Goal: Check status: Check status

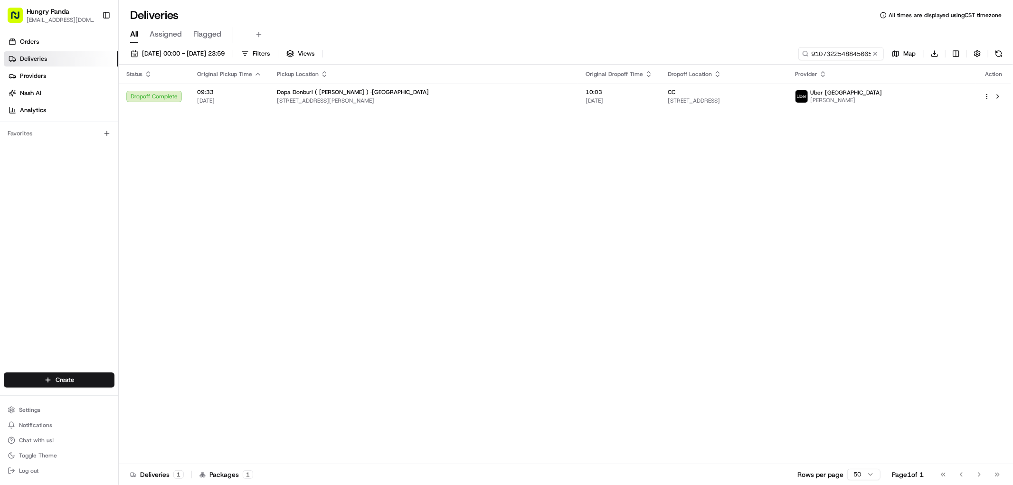
scroll to position [0, 48]
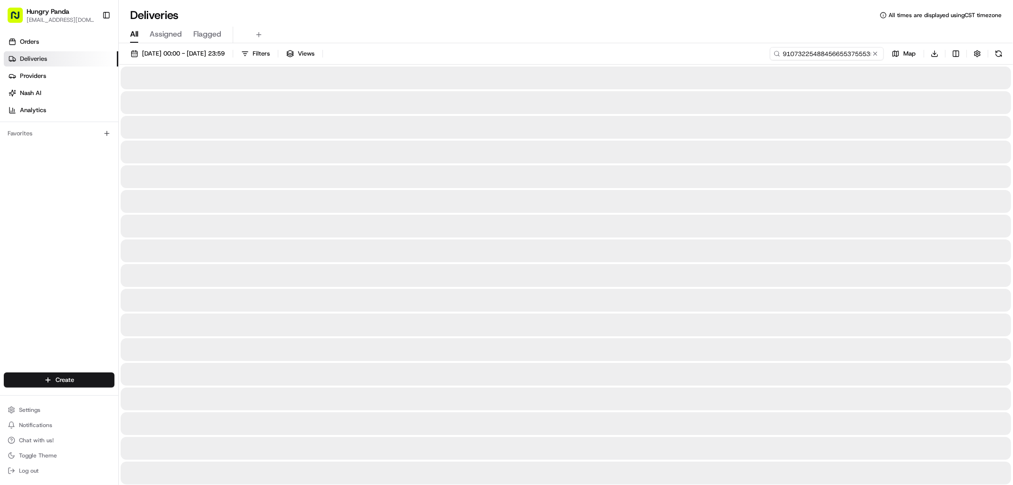
drag, startPoint x: 795, startPoint y: 67, endPoint x: 818, endPoint y: 50, distance: 28.3
click at [818, 50] on input "9107322548845665537555356775241374470" at bounding box center [827, 53] width 114 height 13
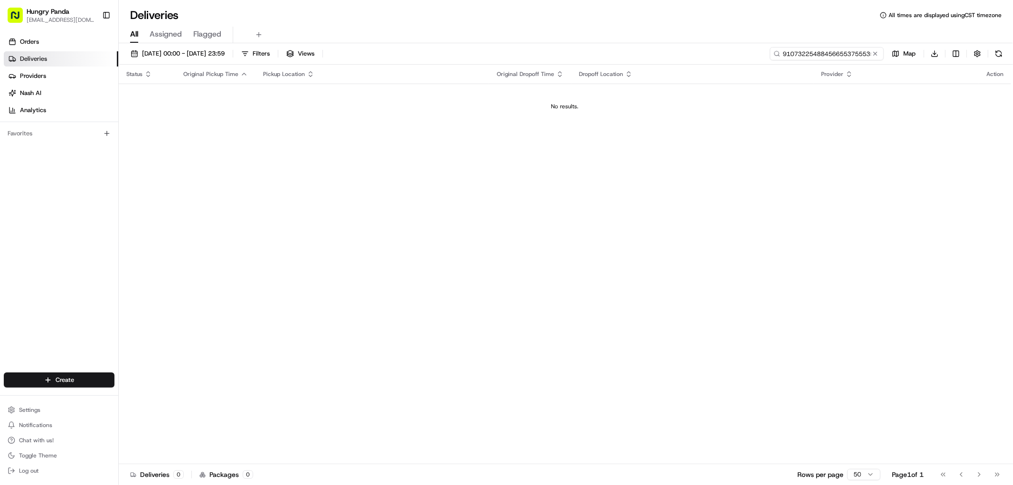
paste input "5665537555356775241374"
type input "5665537555356775241374"
click at [192, 50] on span "[DATE] 00:00 - [DATE] 23:59" at bounding box center [183, 53] width 83 height 9
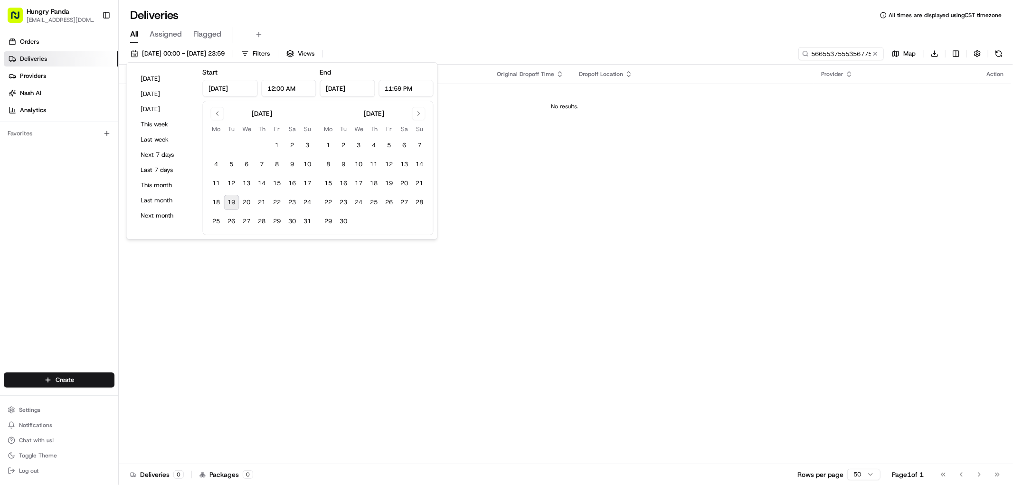
click at [233, 203] on button "19" at bounding box center [231, 202] width 15 height 15
type input "[DATE]"
click at [523, 53] on div "[DATE] 00:00 - [DATE] 23:59 Filters Views 5665537555356775241374 Map Download" at bounding box center [566, 56] width 894 height 18
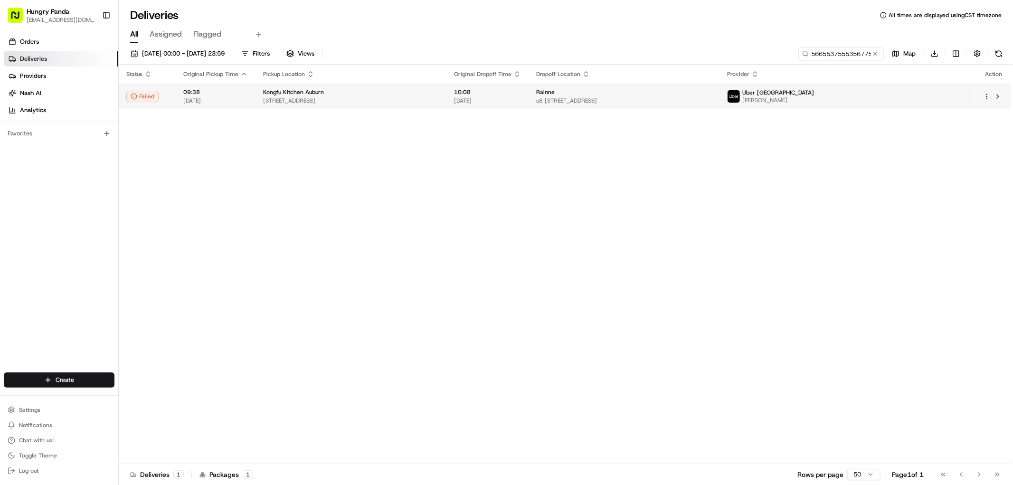
click at [439, 103] on span "[STREET_ADDRESS]" at bounding box center [351, 101] width 176 height 8
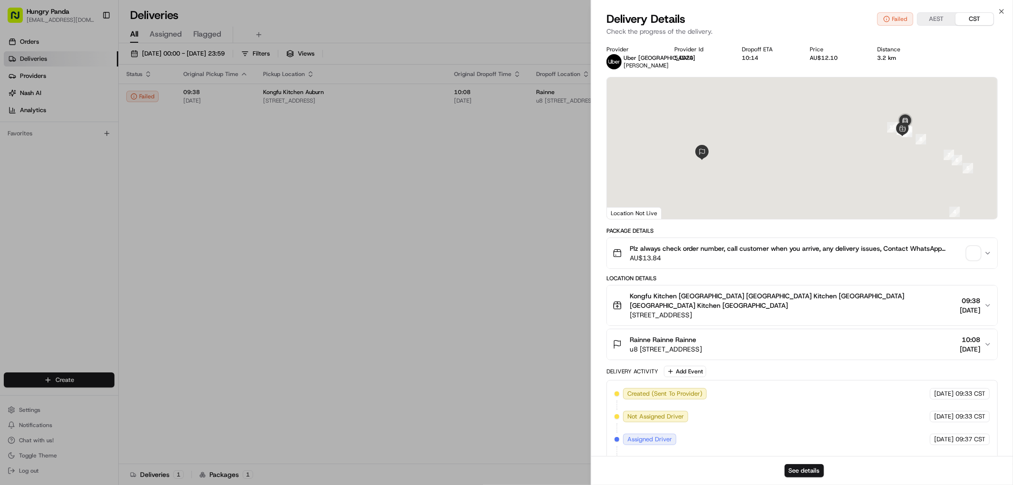
scroll to position [131, 0]
